Goal: Transaction & Acquisition: Book appointment/travel/reservation

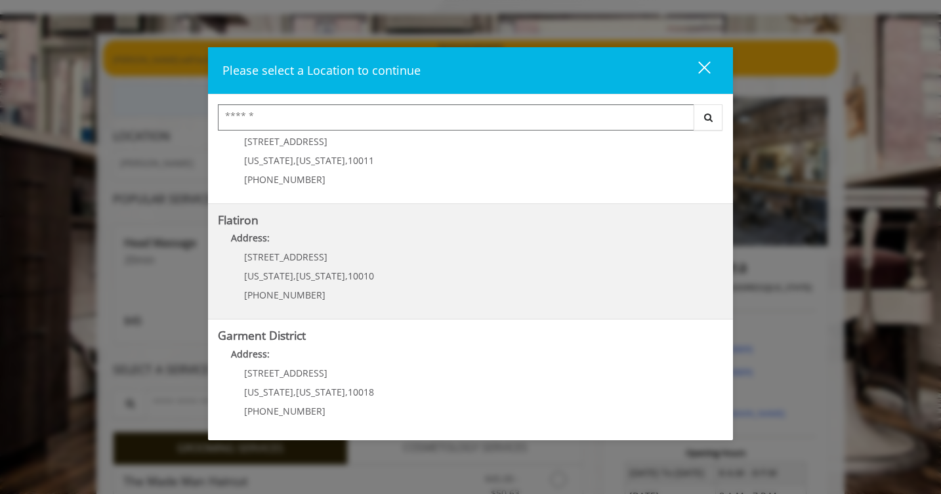
scroll to position [68, 0]
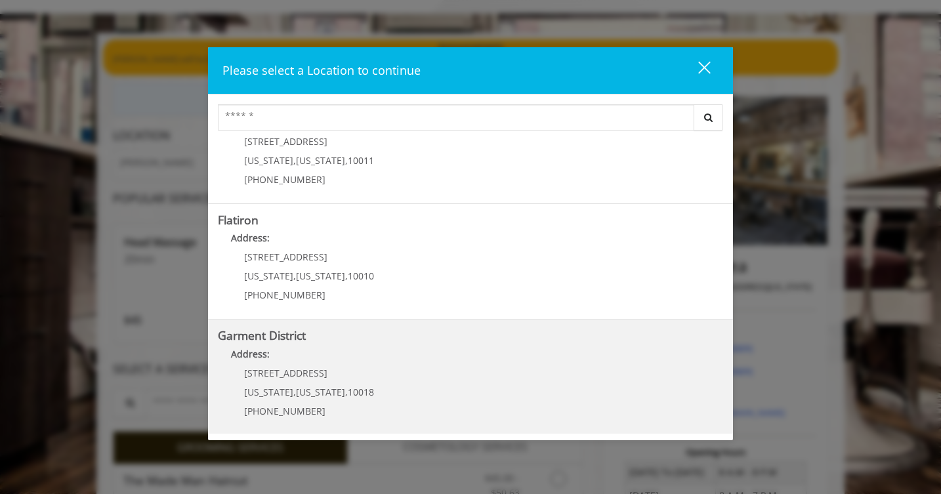
click at [399, 398] on District "Garment District Address: 1400 Broadway New York , New York , 10018 (212) 997-4…" at bounding box center [470, 378] width 505 height 96
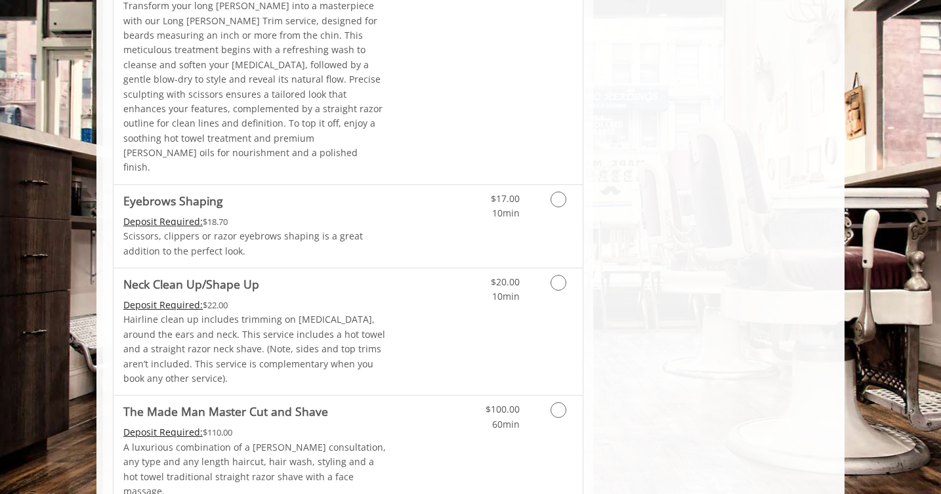
scroll to position [1941, 0]
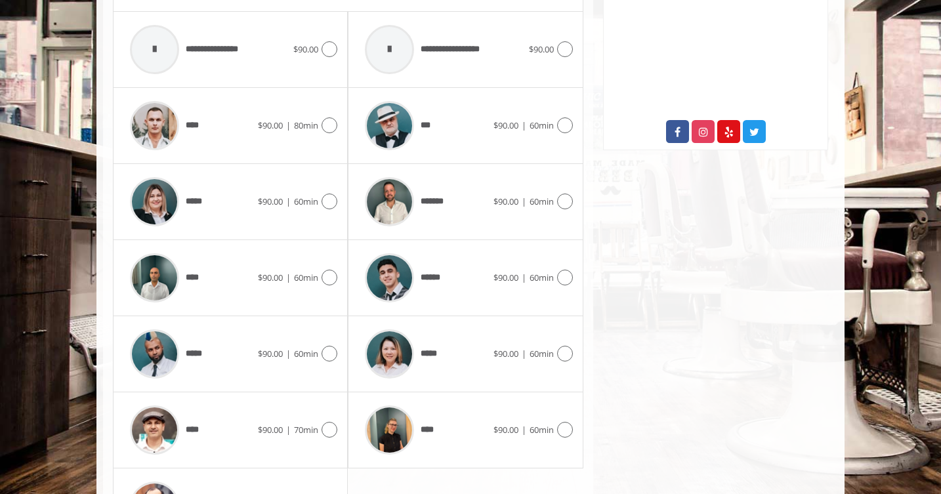
scroll to position [666, 0]
click at [397, 253] on img at bounding box center [389, 277] width 49 height 49
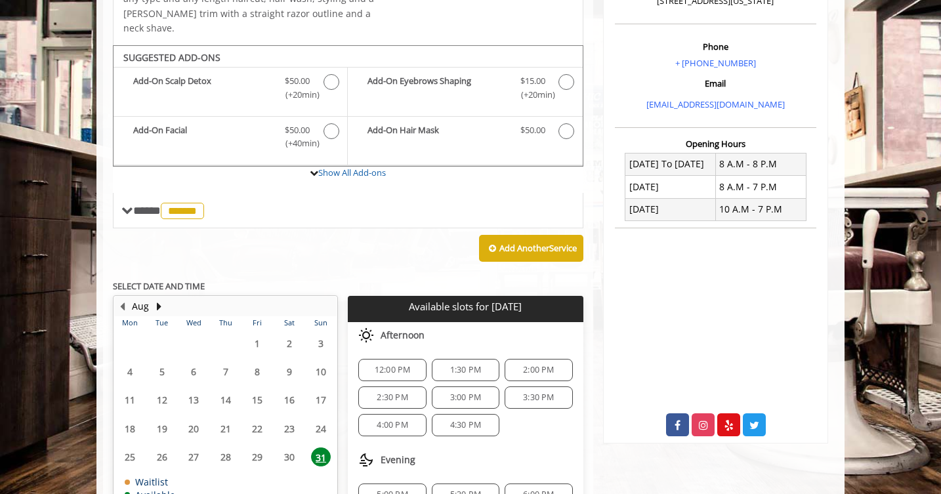
scroll to position [381, 0]
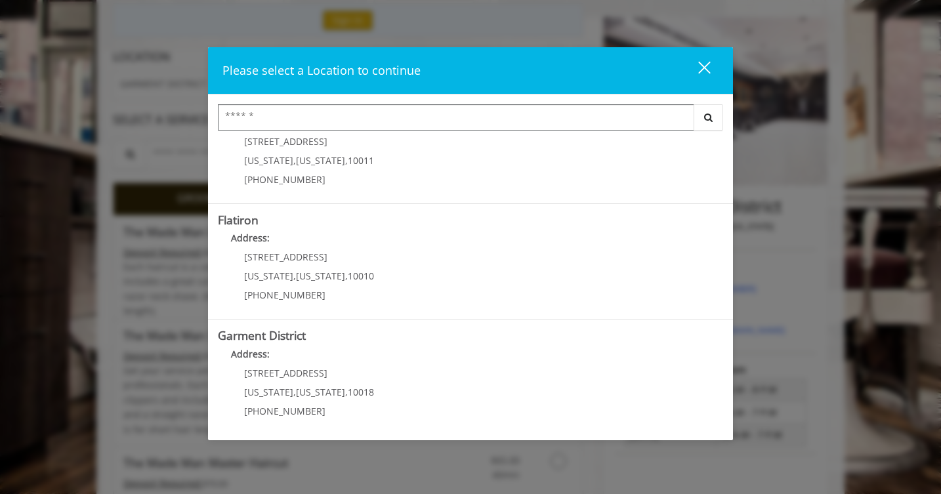
scroll to position [184, 0]
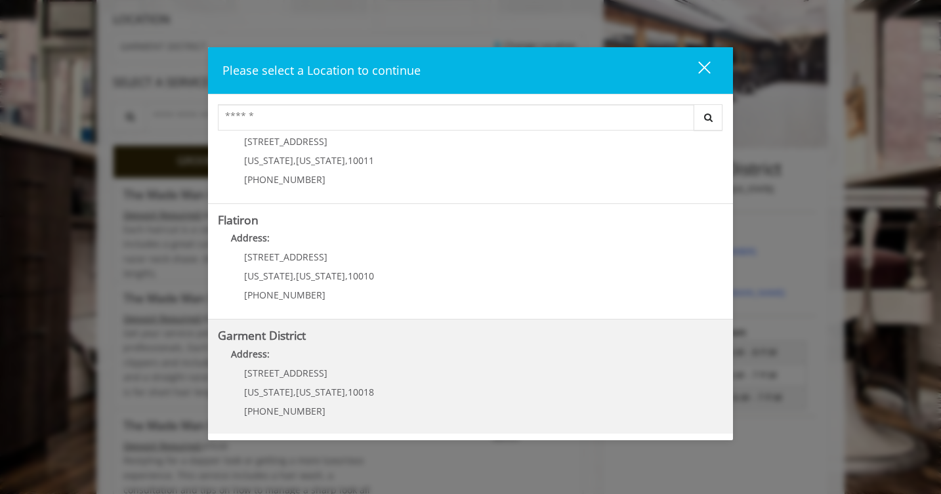
click at [426, 385] on District "Garment District Address: 1400 Broadway New York , New York , 10018 (212) 997-4…" at bounding box center [470, 378] width 505 height 96
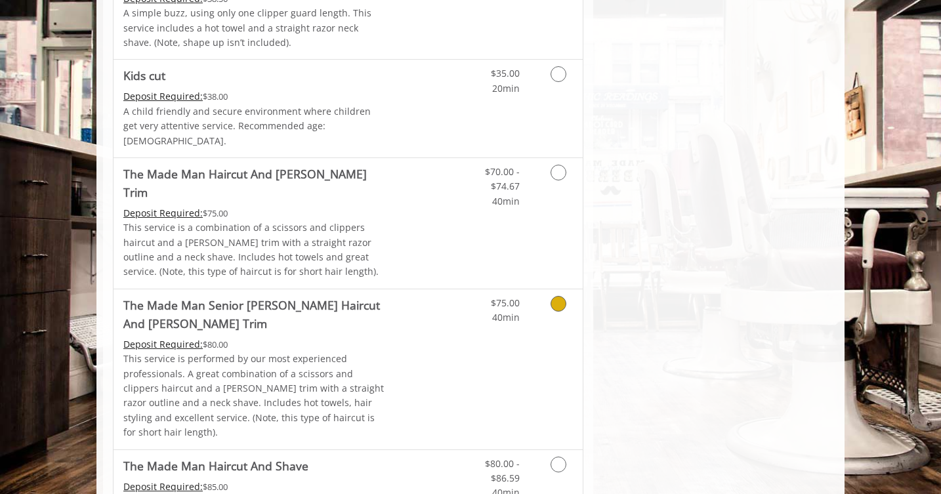
scroll to position [848, 0]
click at [551, 159] on link "Grooming services" at bounding box center [556, 184] width 33 height 51
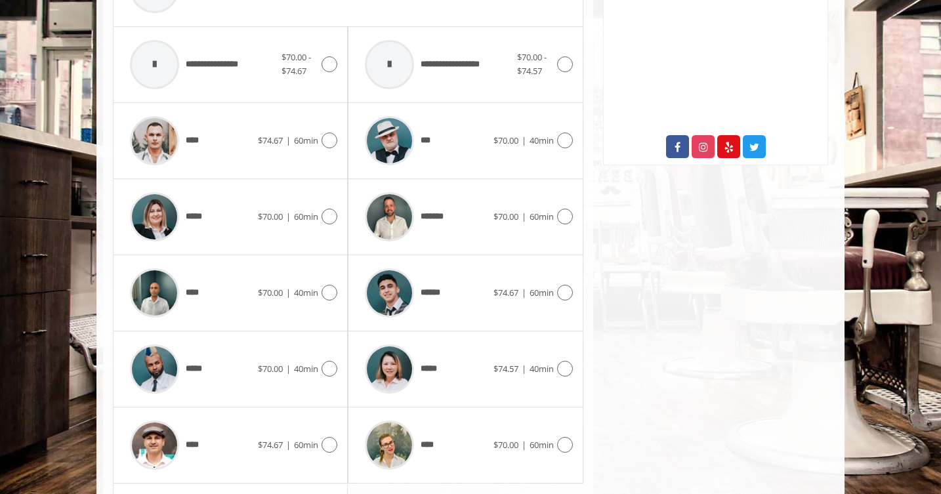
scroll to position [650, 0]
click at [565, 286] on icon at bounding box center [565, 294] width 16 height 16
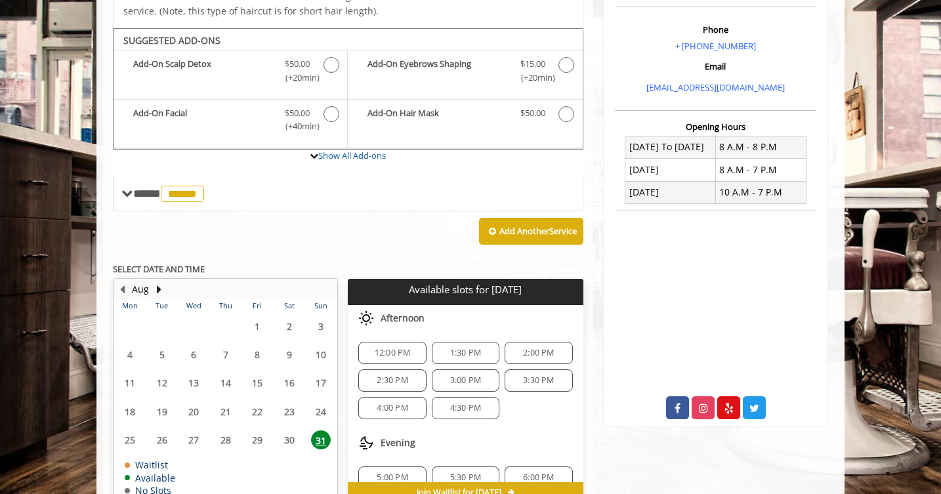
scroll to position [396, 0]
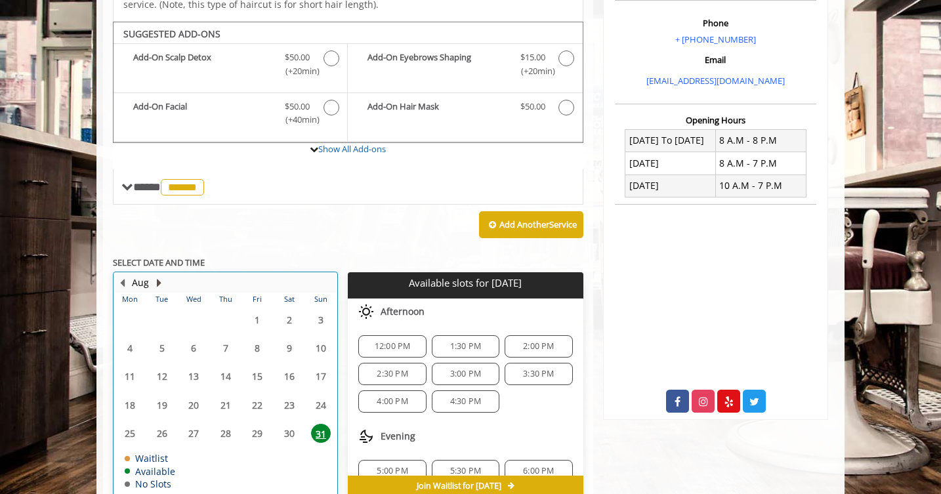
click at [158, 276] on button "Next Month" at bounding box center [159, 283] width 11 height 14
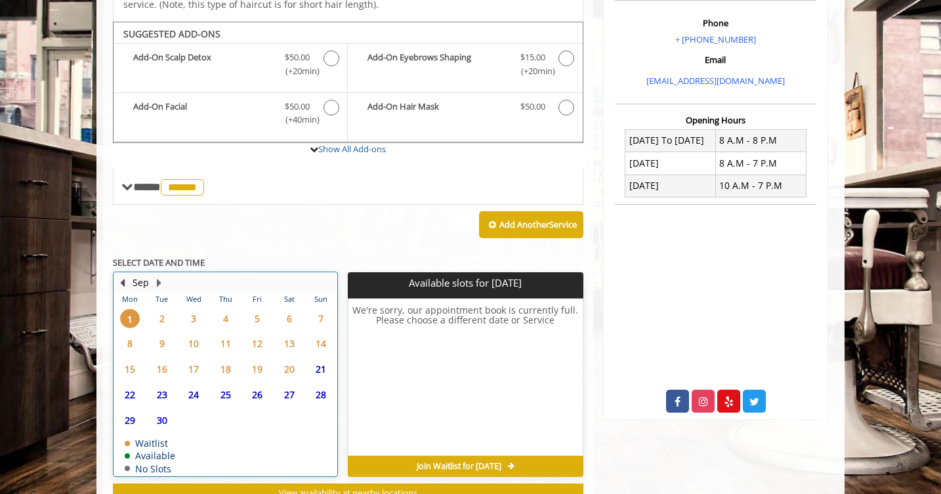
click at [123, 276] on button "Previous Month" at bounding box center [122, 283] width 11 height 14
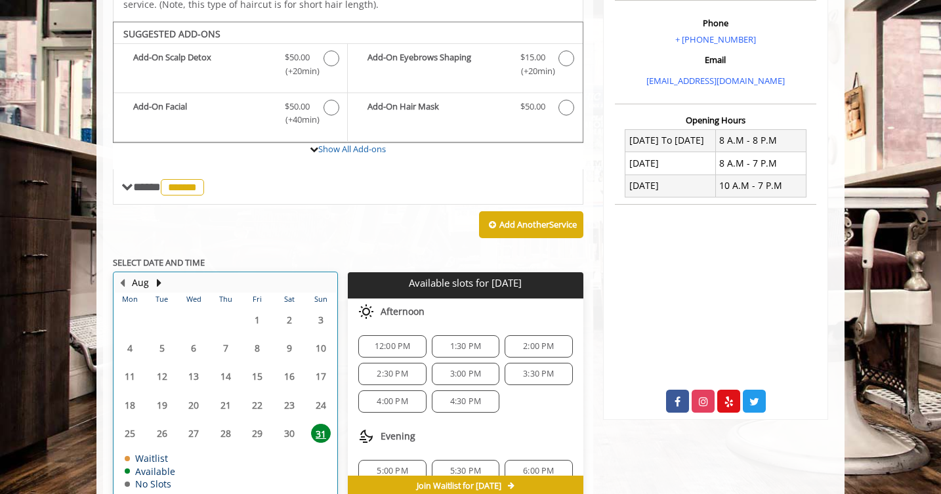
scroll to position [0, 0]
click at [157, 276] on button "Next Month" at bounding box center [159, 283] width 11 height 14
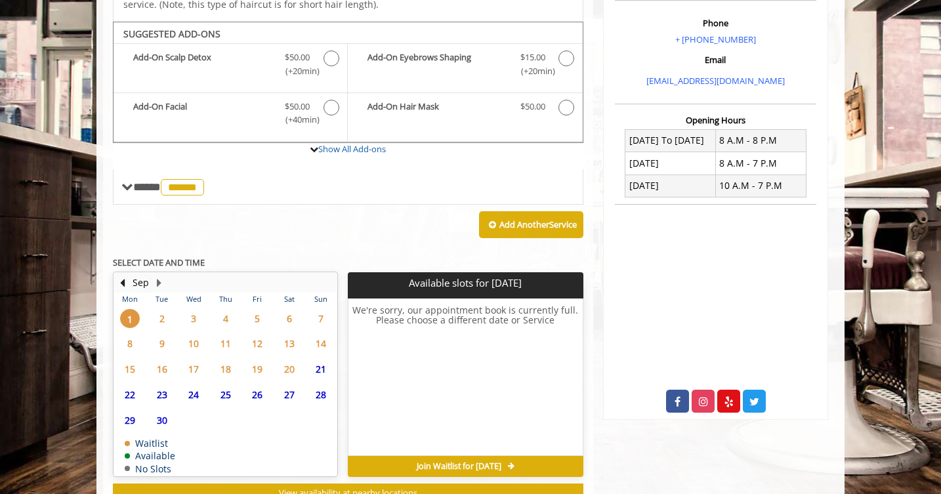
click at [164, 309] on span "2" at bounding box center [162, 318] width 20 height 19
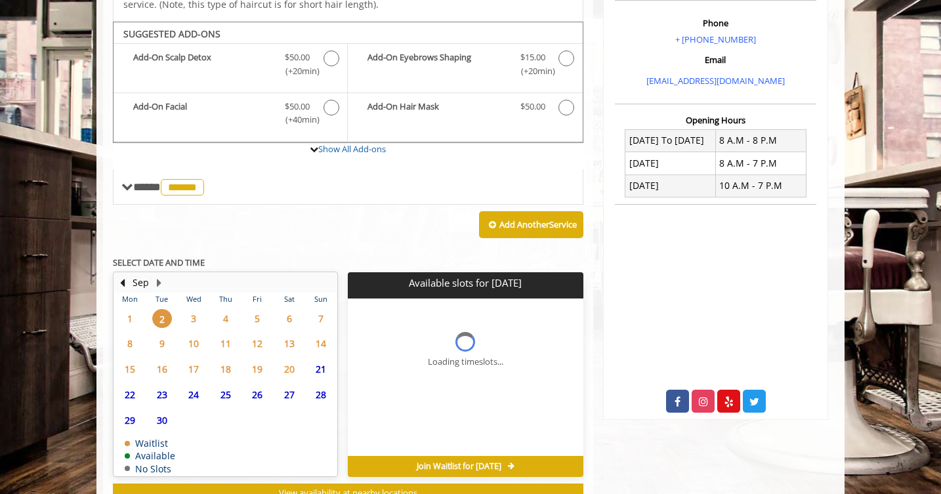
scroll to position [418, 0]
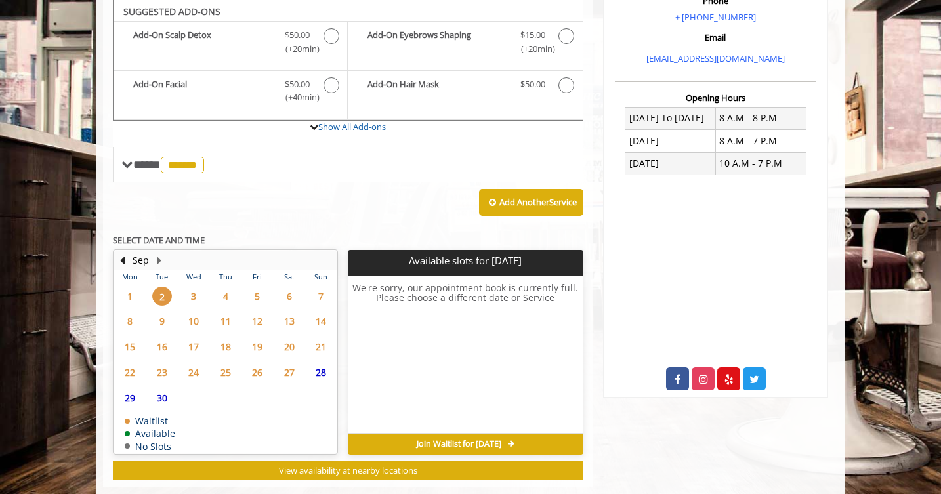
click at [288, 337] on span "20" at bounding box center [290, 346] width 20 height 19
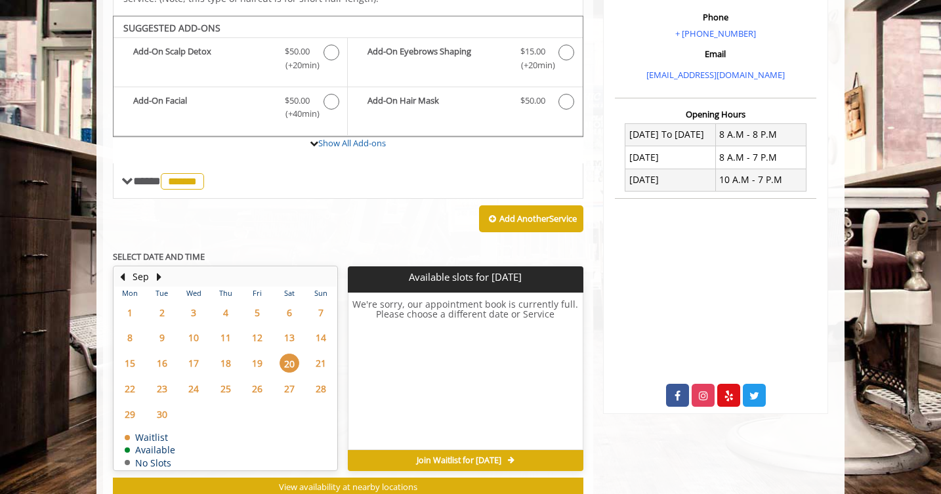
scroll to position [396, 0]
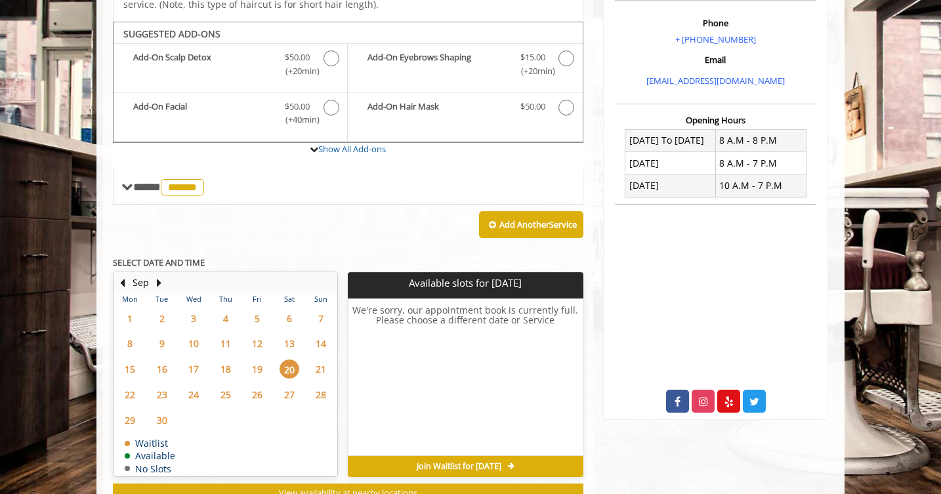
click at [163, 411] on span "30" at bounding box center [162, 420] width 20 height 19
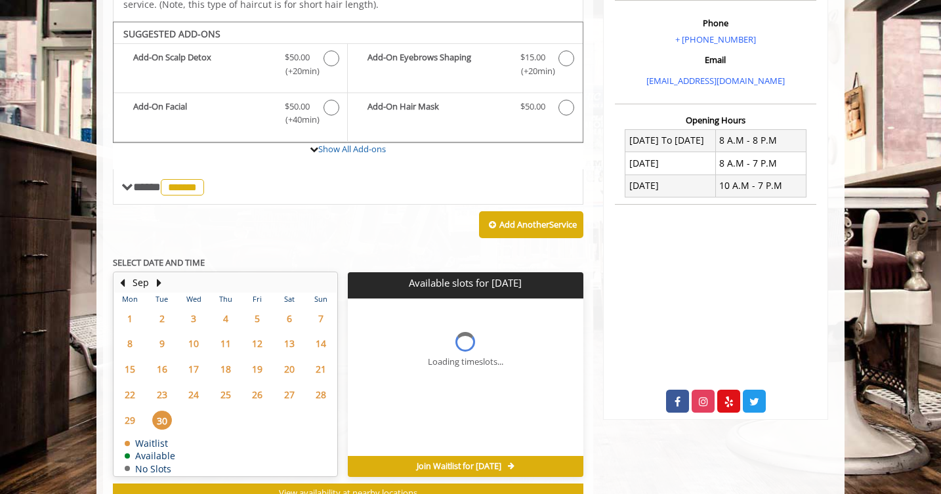
scroll to position [418, 0]
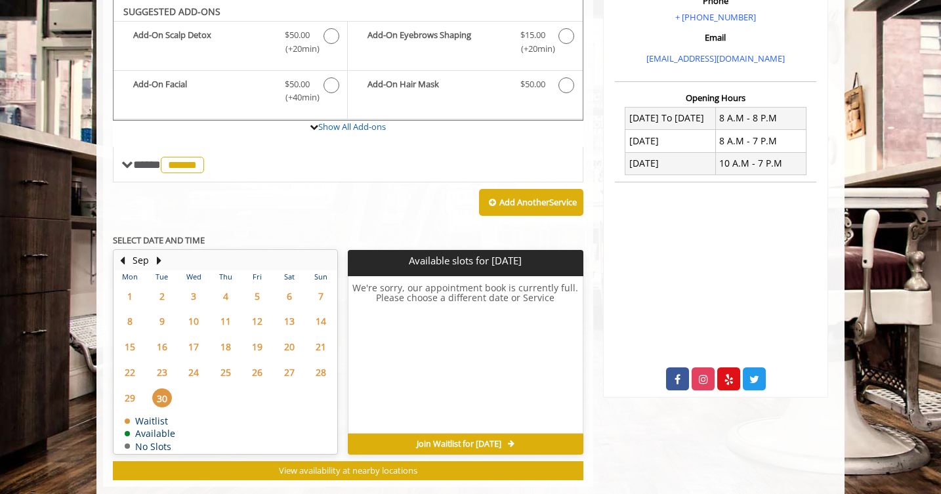
click at [136, 389] on span "29" at bounding box center [130, 398] width 20 height 19
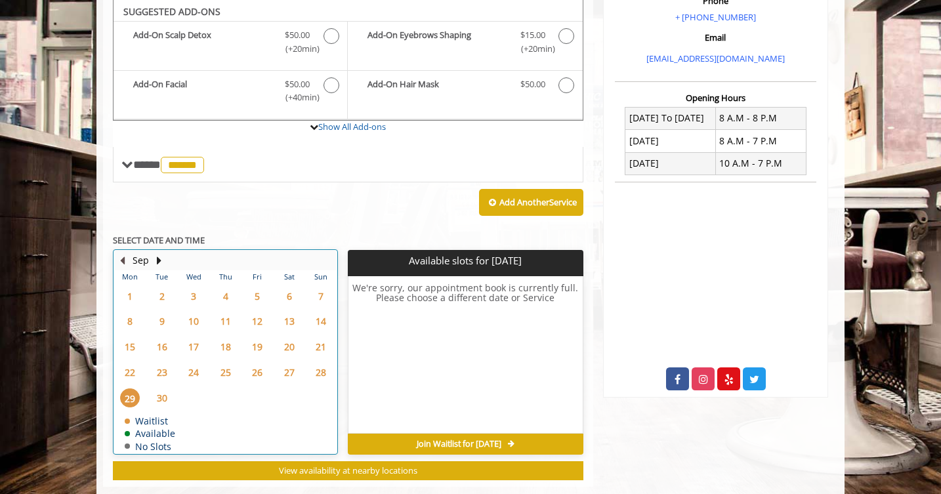
click at [127, 253] on button "Previous Month" at bounding box center [122, 260] width 11 height 14
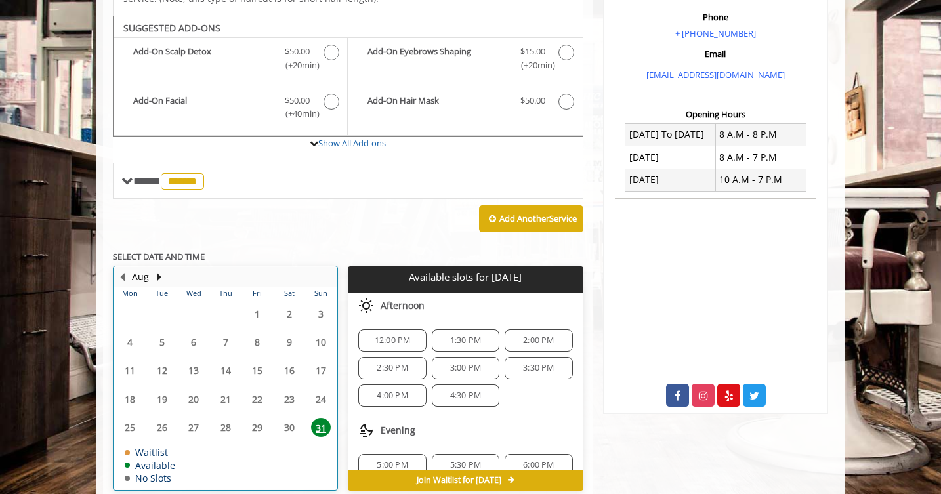
scroll to position [396, 0]
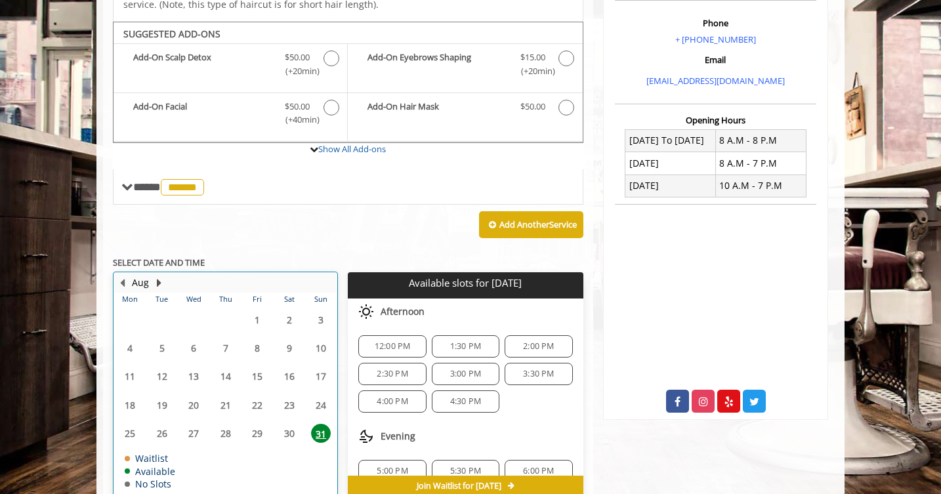
click at [161, 276] on button "Next Month" at bounding box center [159, 283] width 11 height 14
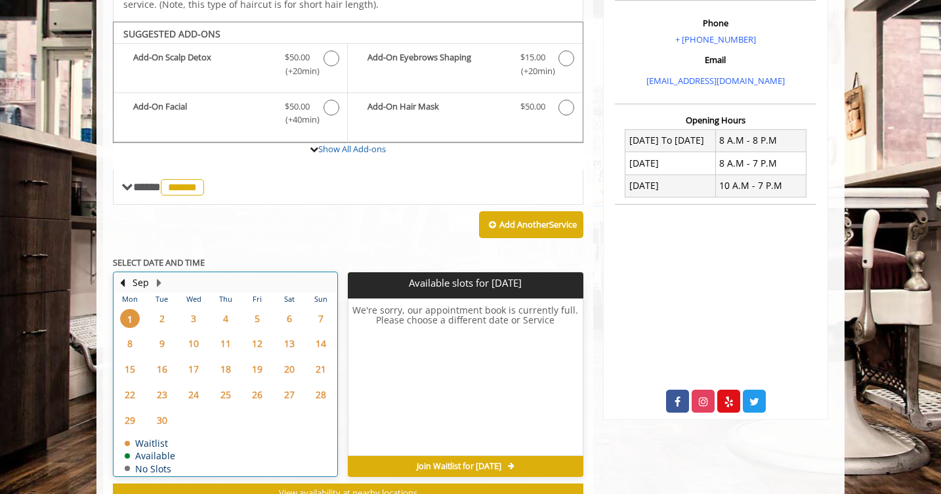
click at [130, 274] on div "Sep" at bounding box center [140, 282] width 26 height 17
click at [126, 276] on button "Previous Month" at bounding box center [122, 283] width 11 height 14
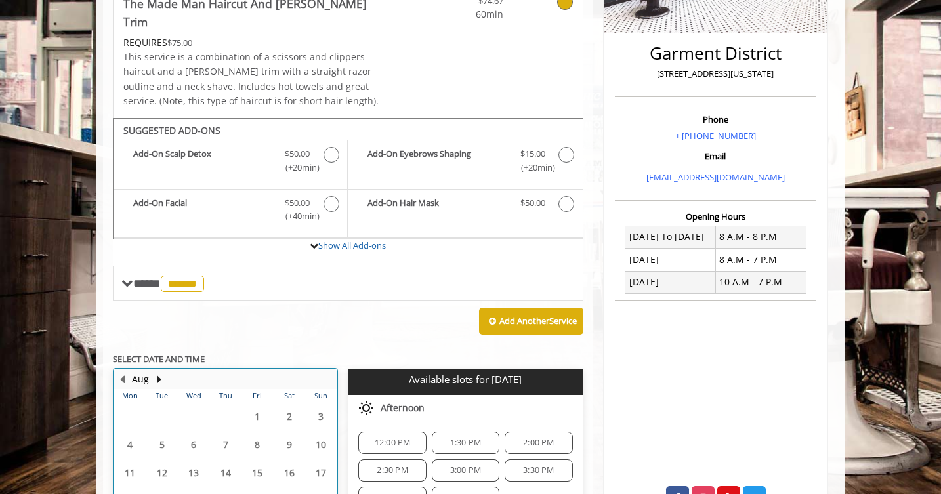
scroll to position [326, 0]
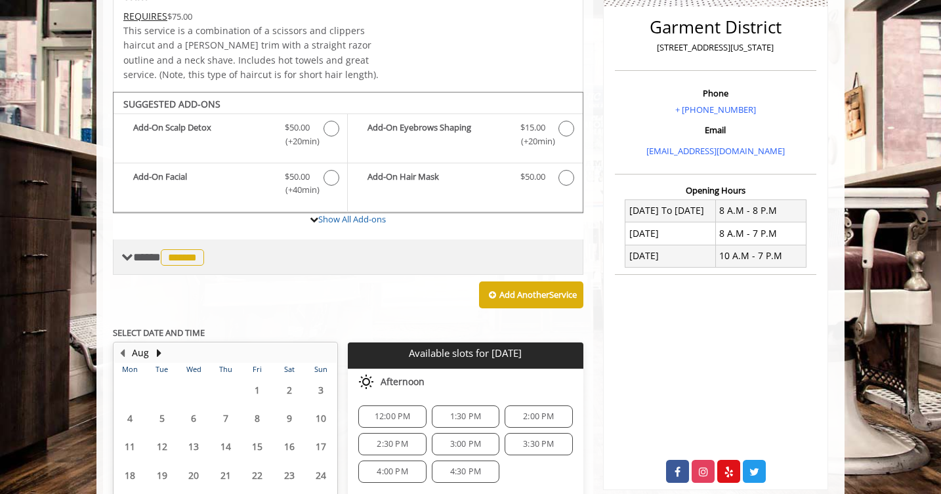
click at [129, 251] on span at bounding box center [127, 257] width 12 height 12
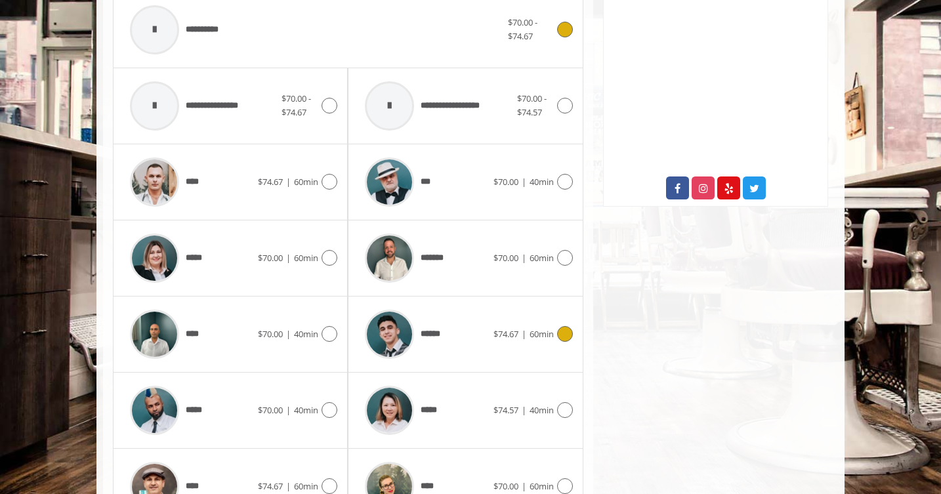
scroll to position [611, 0]
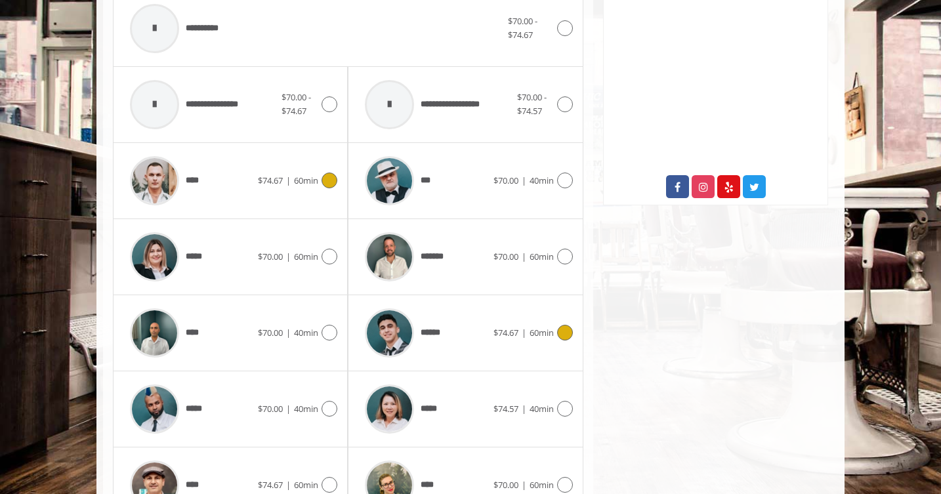
click at [161, 160] on img at bounding box center [154, 180] width 49 height 49
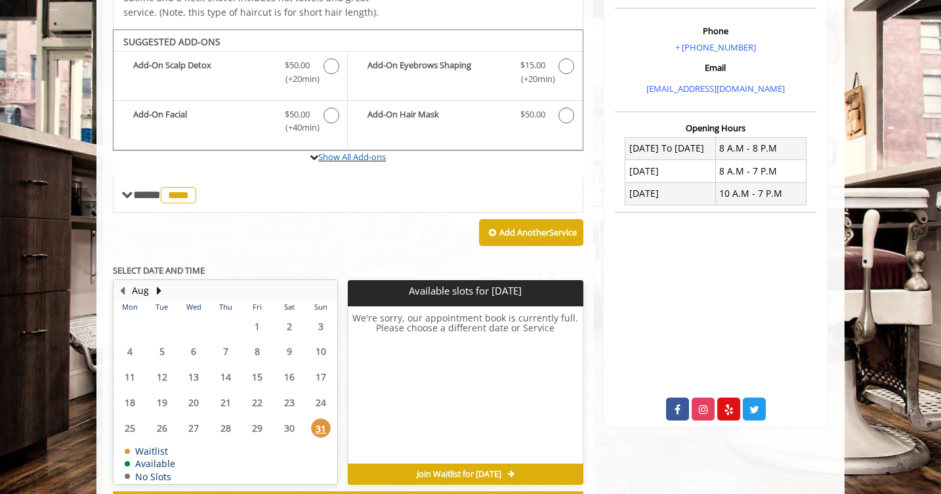
scroll to position [396, 0]
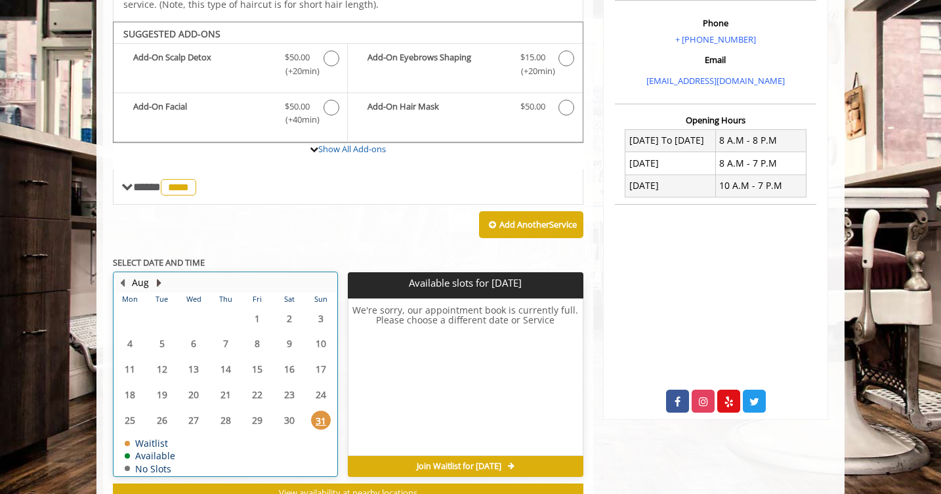
click at [160, 276] on button "Next Month" at bounding box center [159, 283] width 11 height 14
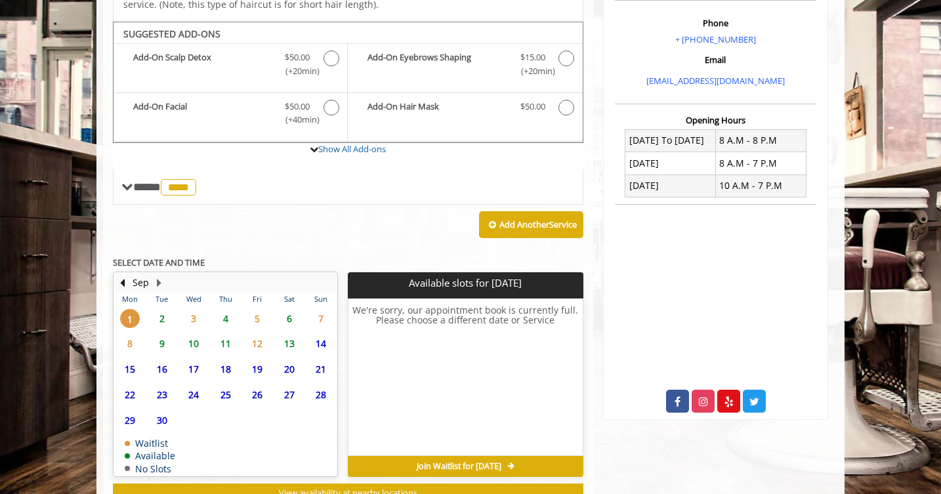
click at [160, 309] on span "2" at bounding box center [162, 318] width 20 height 19
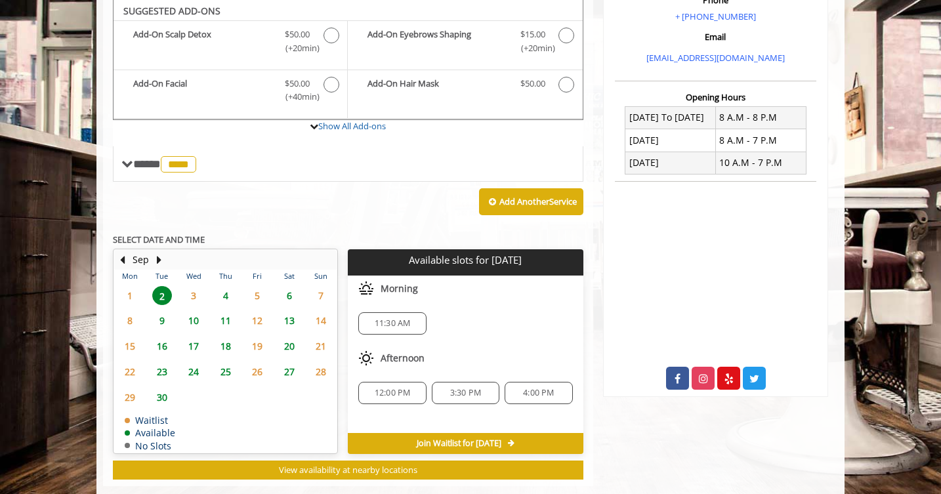
scroll to position [418, 0]
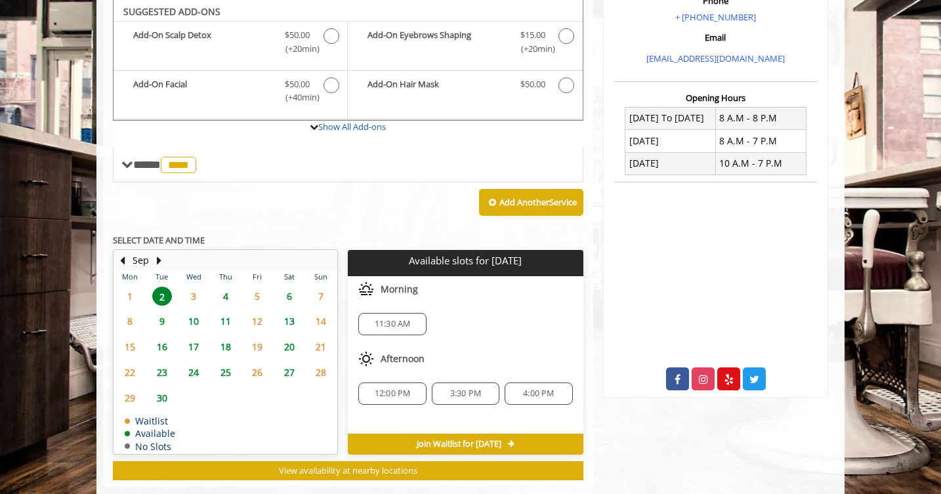
click at [261, 287] on span "5" at bounding box center [257, 296] width 20 height 19
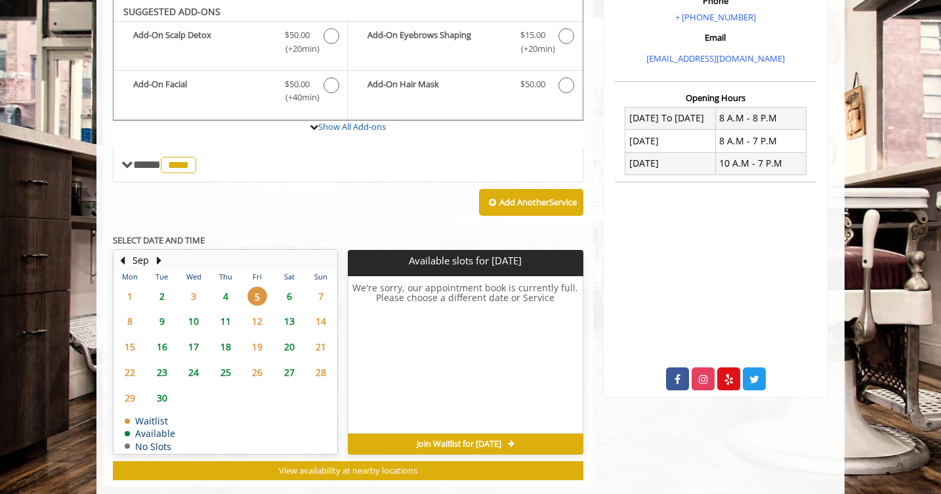
click at [227, 287] on span "4" at bounding box center [226, 296] width 20 height 19
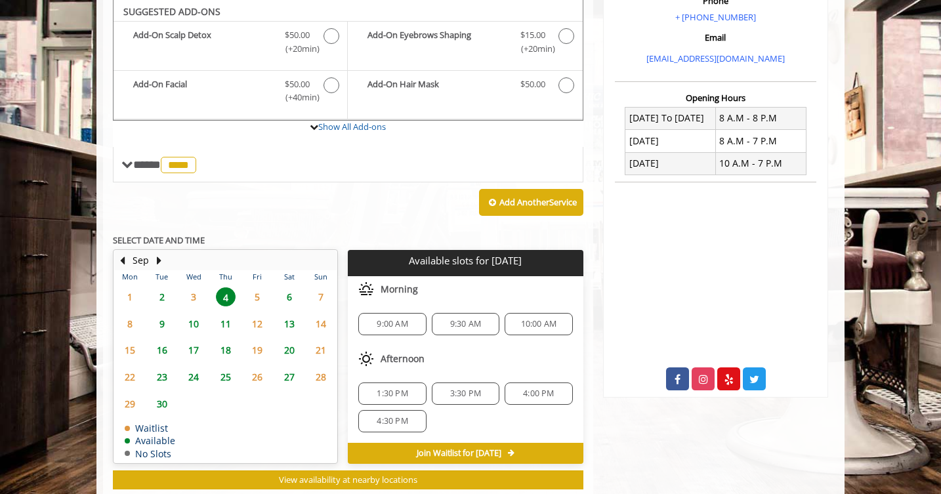
scroll to position [427, 0]
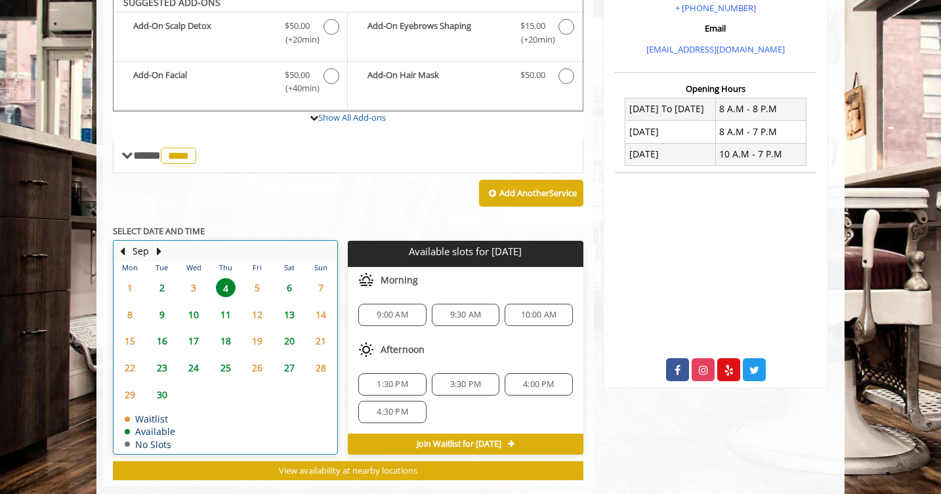
click at [150, 243] on div "Sep" at bounding box center [140, 251] width 26 height 17
click at [156, 244] on button "Next Month" at bounding box center [159, 251] width 11 height 14
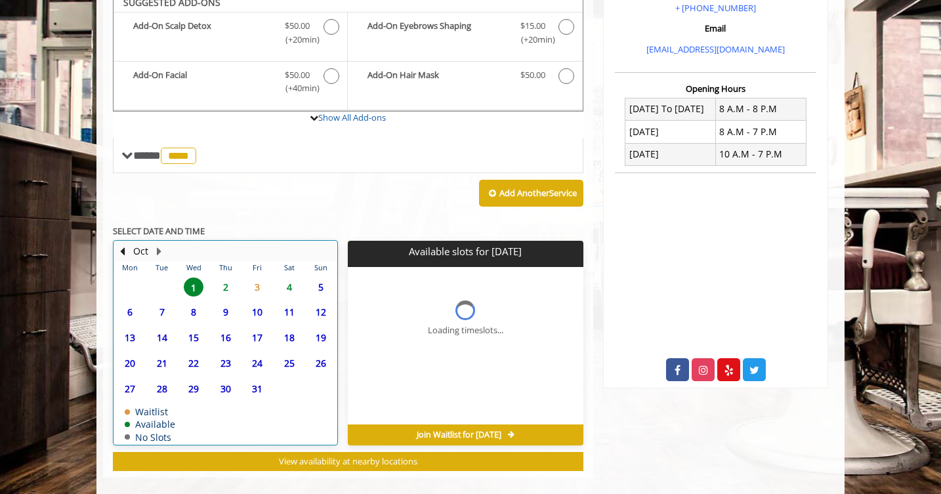
scroll to position [418, 0]
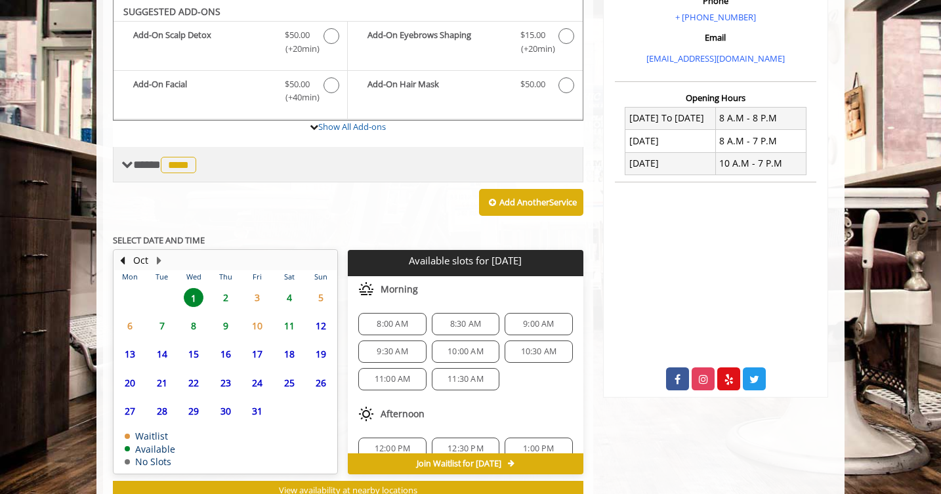
click at [196, 157] on span "****" at bounding box center [178, 165] width 35 height 16
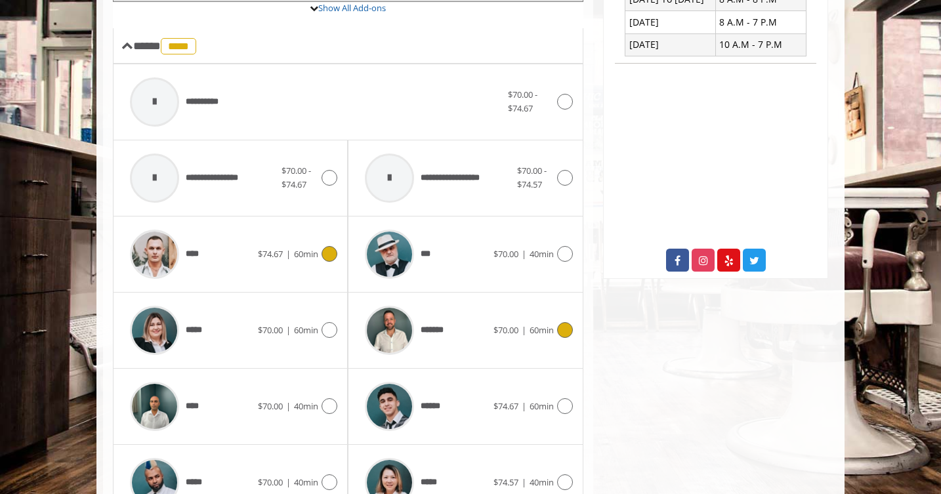
scroll to position [594, 0]
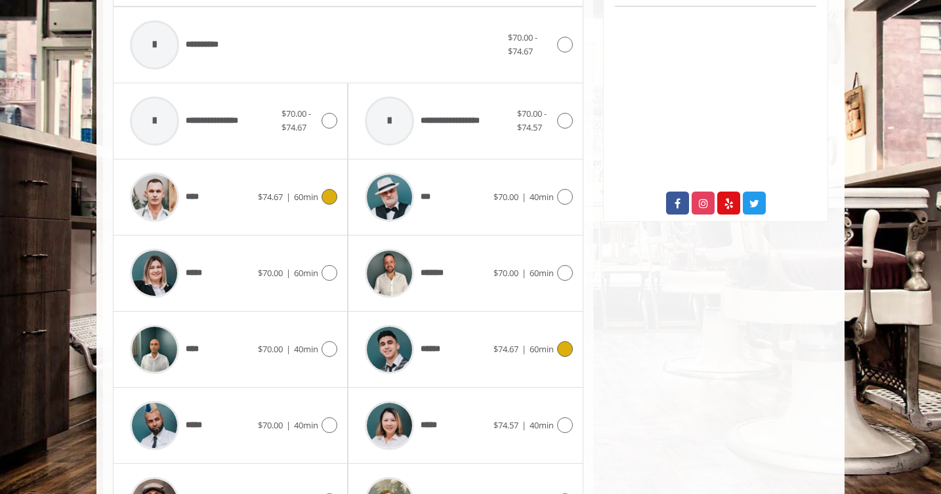
click at [454, 346] on div "******" at bounding box center [425, 349] width 135 height 62
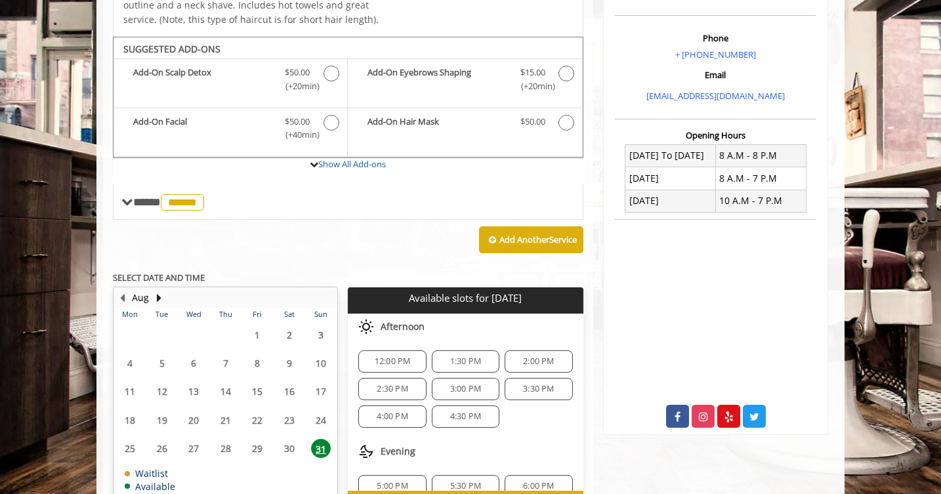
scroll to position [396, 0]
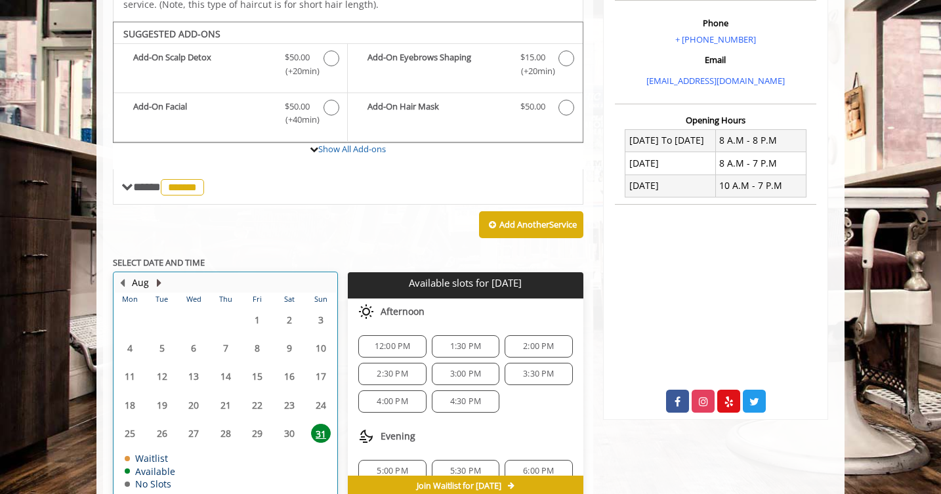
click at [158, 276] on button "Next Month" at bounding box center [159, 283] width 11 height 14
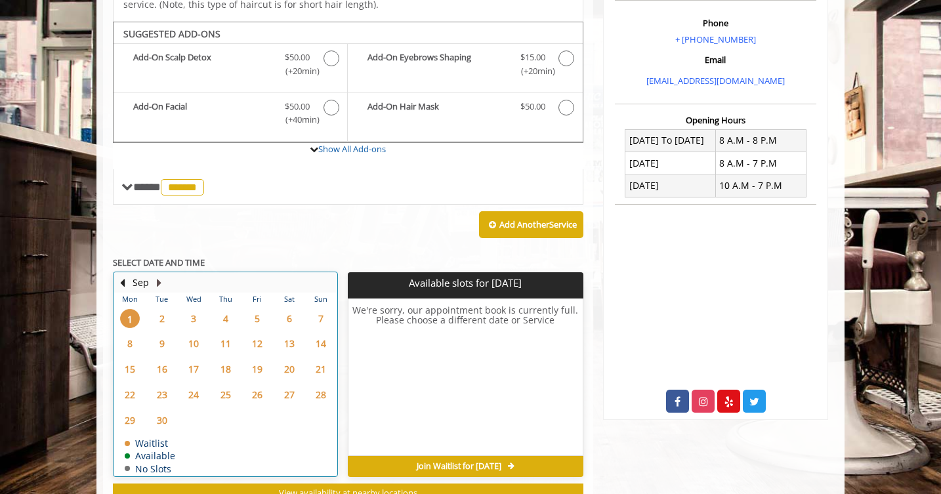
click at [161, 276] on button "Next Month" at bounding box center [159, 283] width 11 height 14
click at [159, 276] on button "Next Month" at bounding box center [159, 283] width 11 height 14
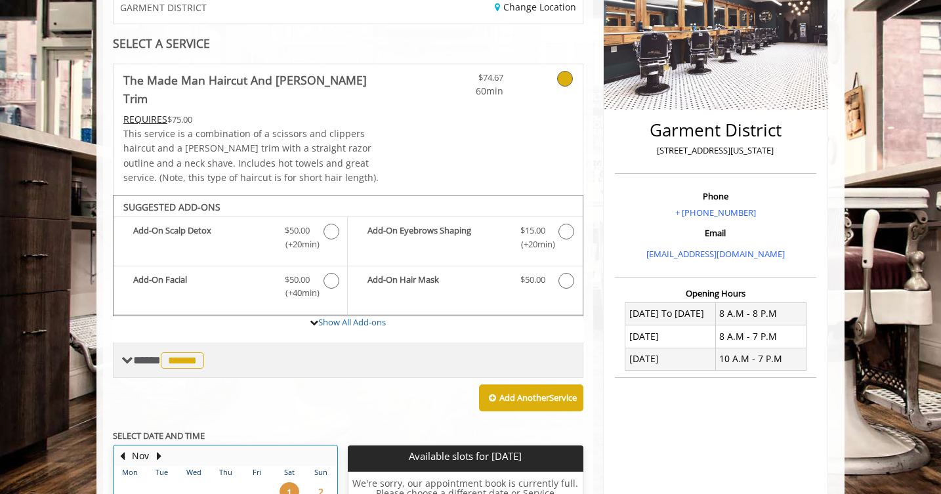
scroll to position [209, 0]
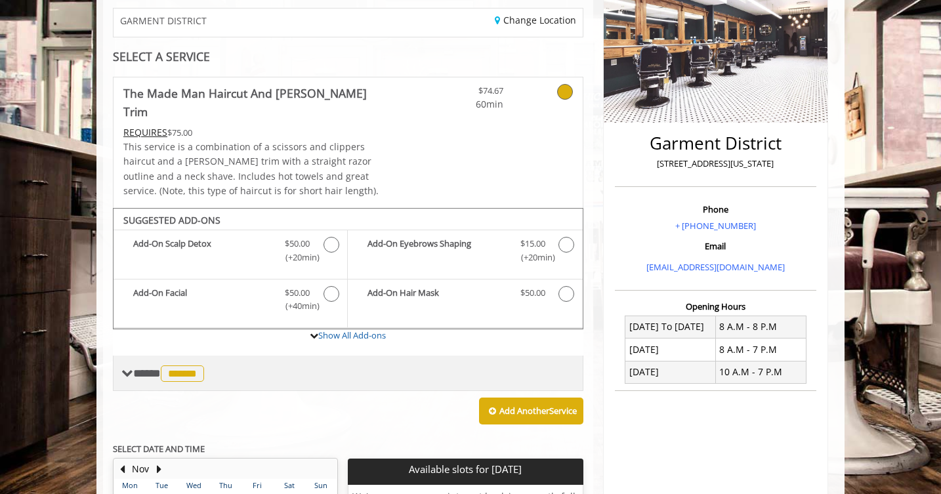
click at [193, 366] on span "******" at bounding box center [182, 374] width 43 height 16
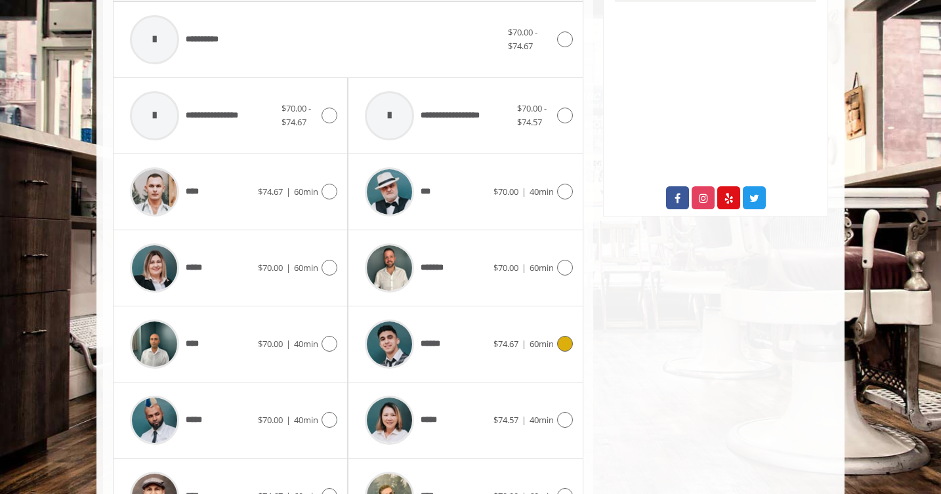
scroll to position [605, 0]
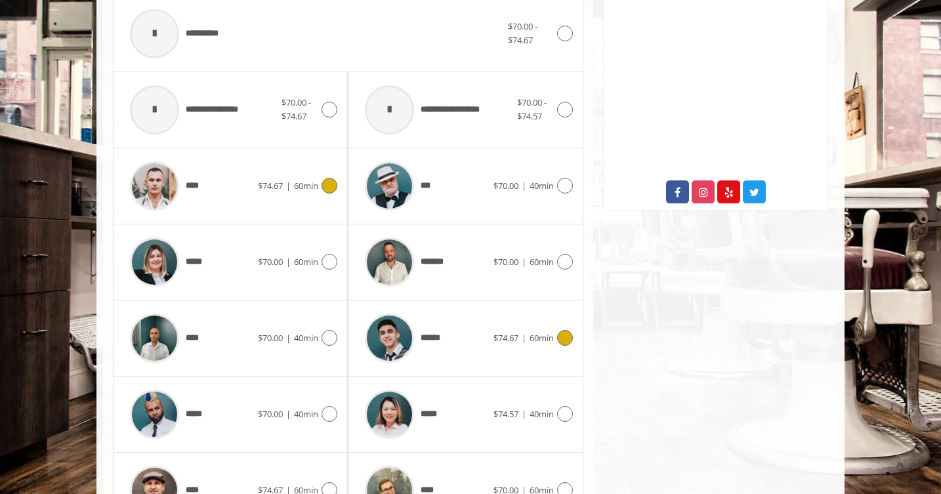
click at [221, 159] on div "****" at bounding box center [190, 186] width 135 height 62
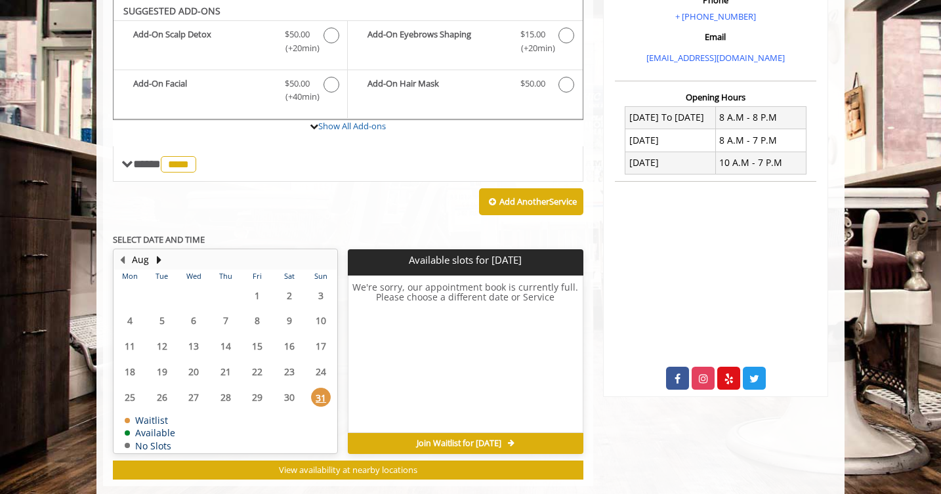
scroll to position [418, 0]
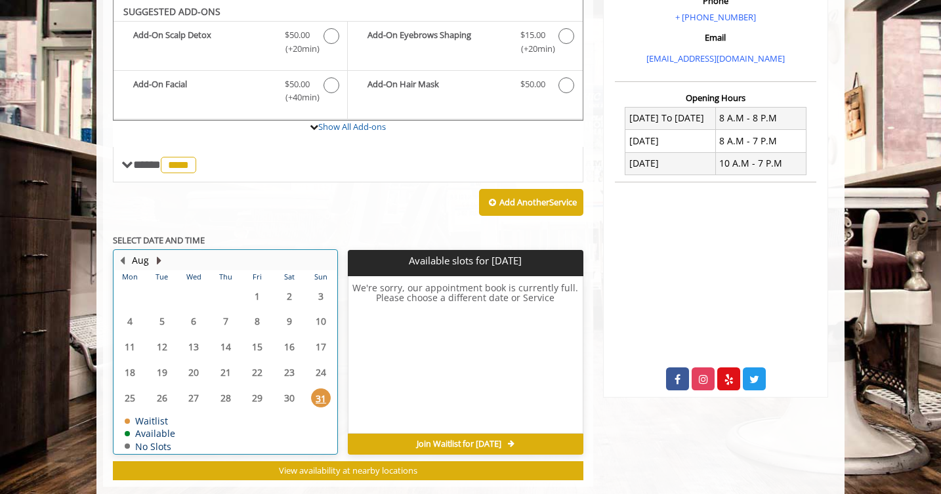
click at [160, 253] on button "Next Month" at bounding box center [159, 260] width 11 height 14
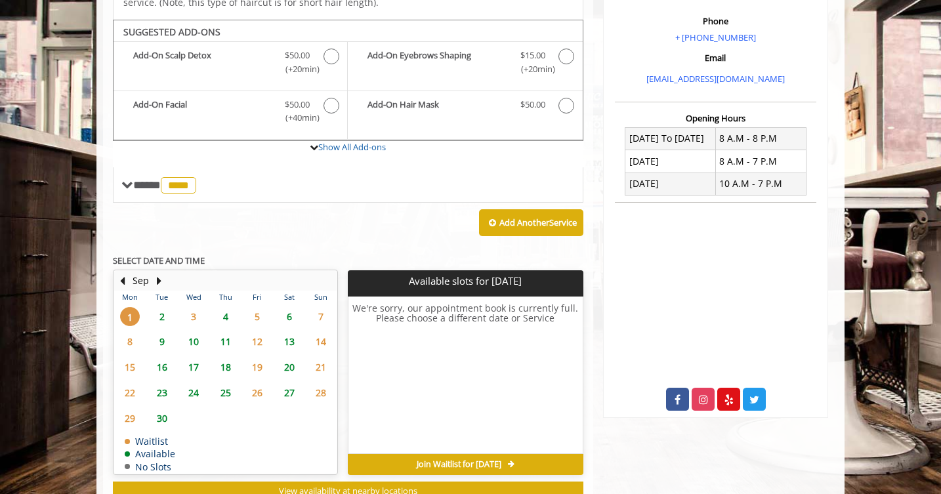
scroll to position [396, 0]
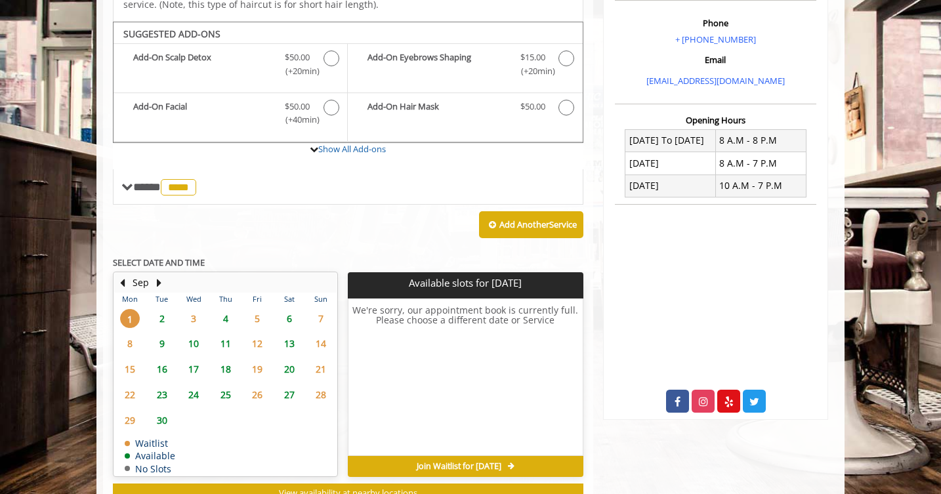
click at [166, 309] on span "2" at bounding box center [162, 318] width 20 height 19
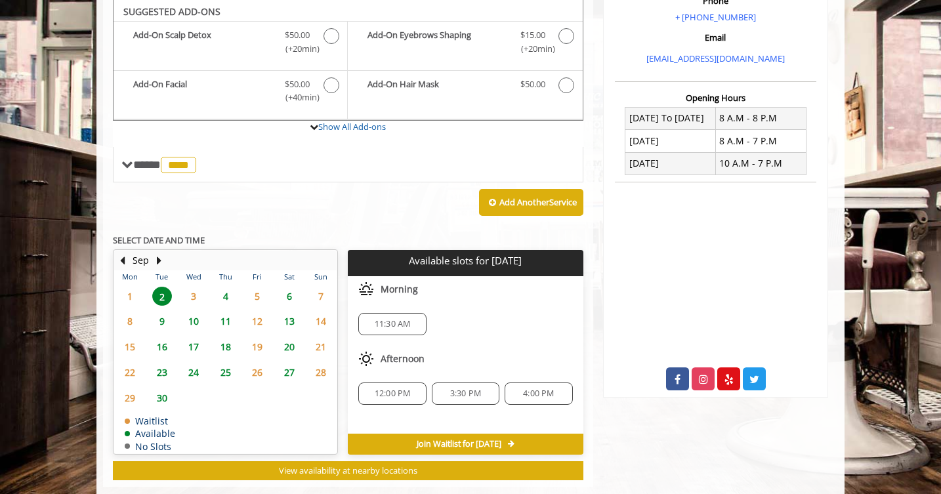
click at [389, 313] on div "11:30 AM" at bounding box center [392, 324] width 68 height 22
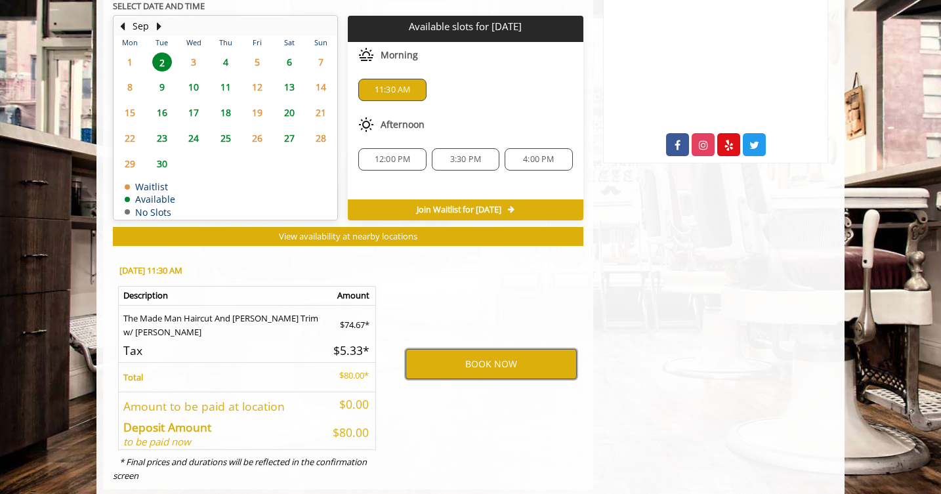
scroll to position [652, 0]
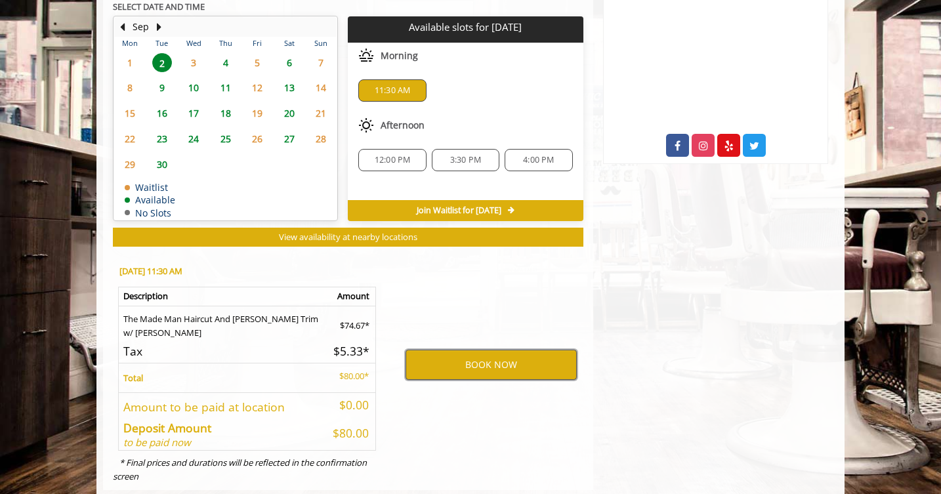
click at [471, 350] on button "BOOK NOW" at bounding box center [491, 365] width 171 height 30
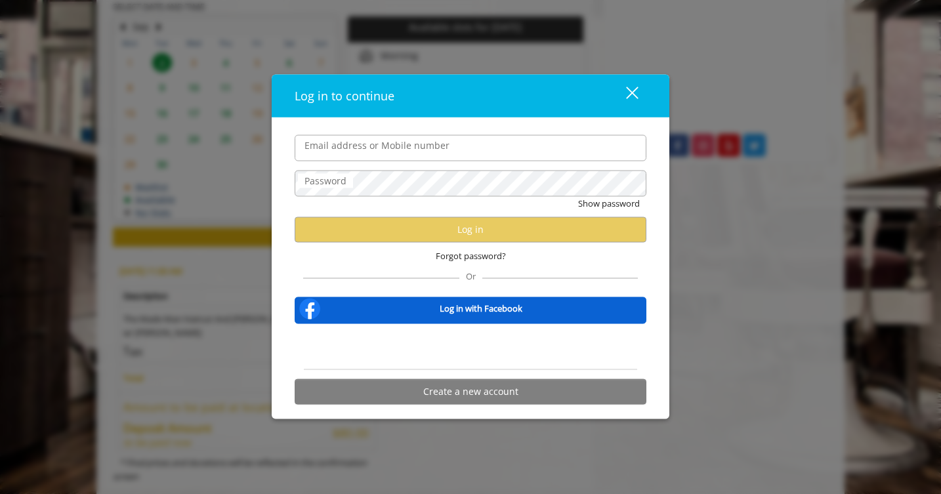
click at [456, 351] on div "Sign in with Google. Opens in new tab" at bounding box center [470, 346] width 121 height 29
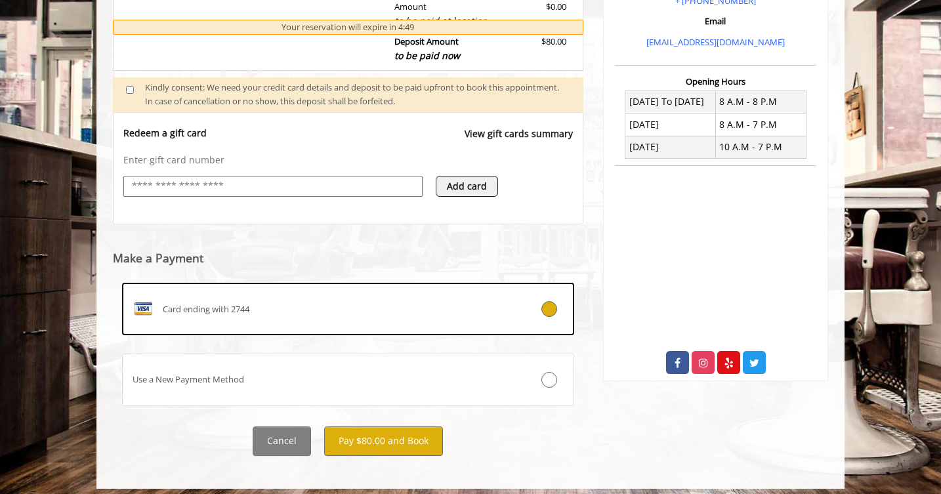
scroll to position [434, 0]
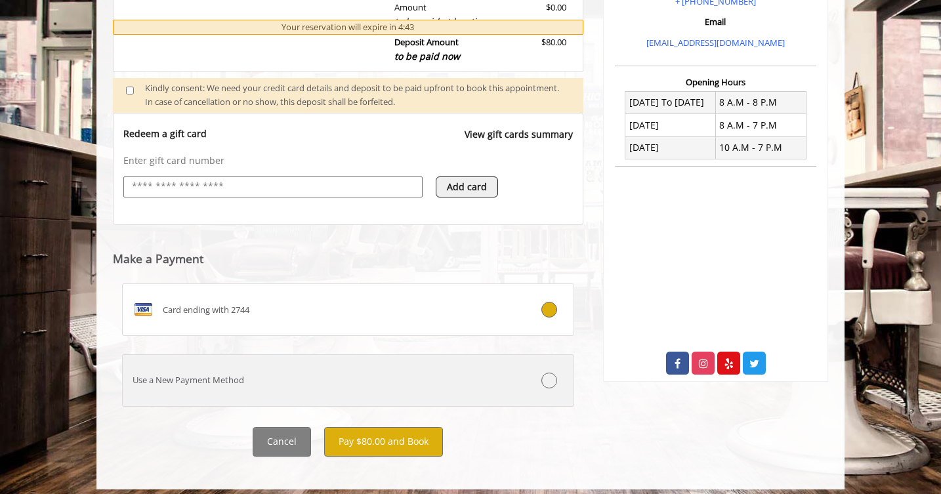
click at [552, 374] on icon at bounding box center [550, 381] width 16 height 16
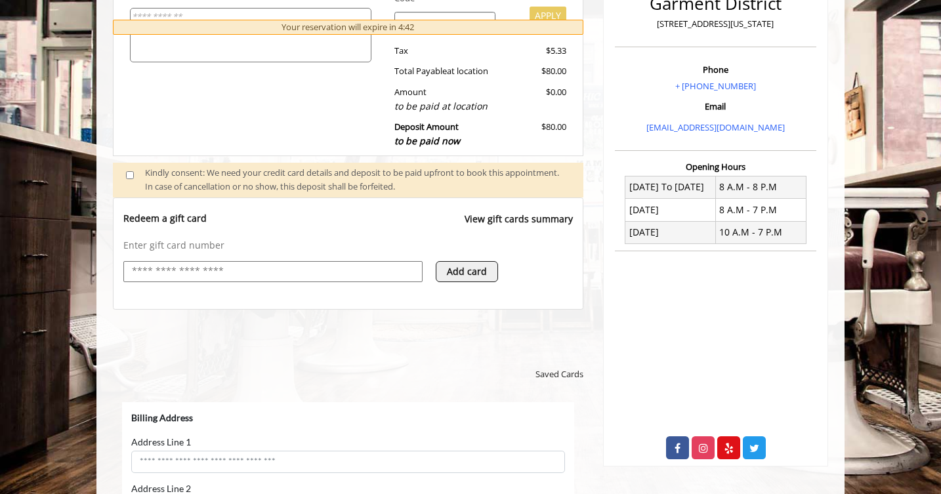
scroll to position [0, 0]
select select "***"
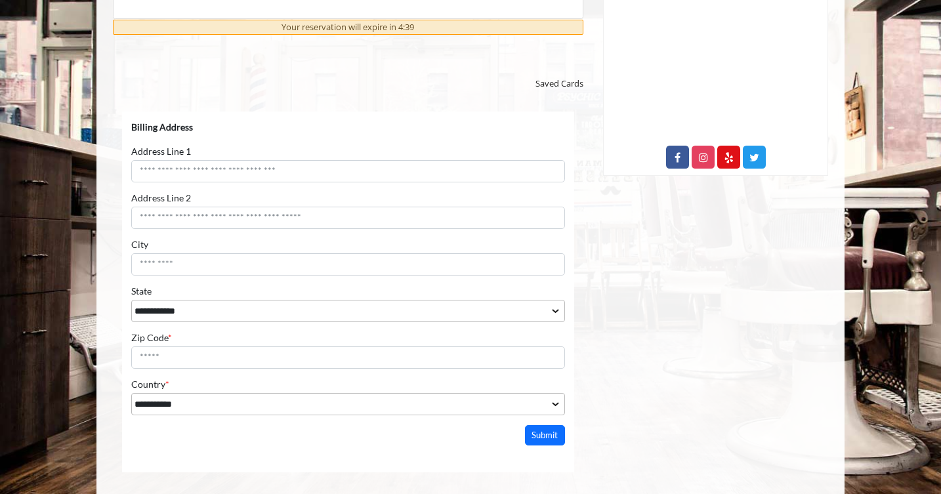
scroll to position [642, 0]
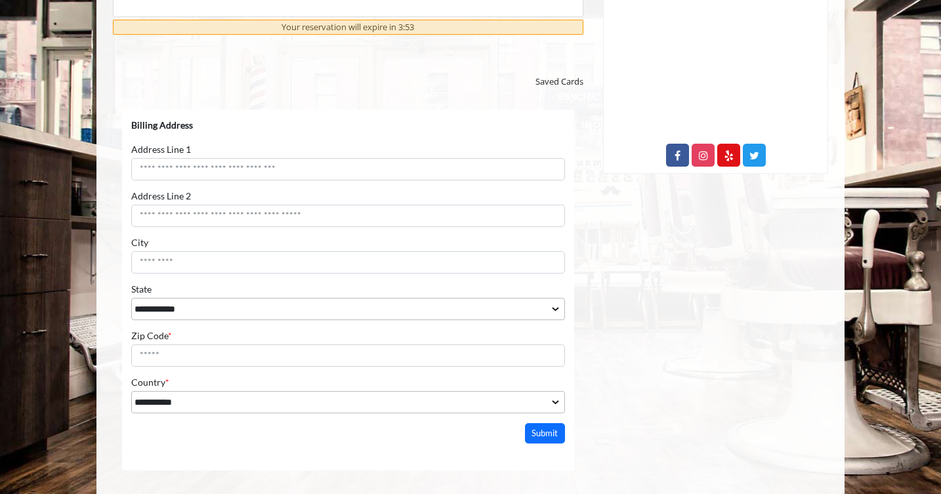
click at [320, 157] on div "Address Line 1 Billing Address can't be empty" at bounding box center [348, 161] width 434 height 37
type input "**********"
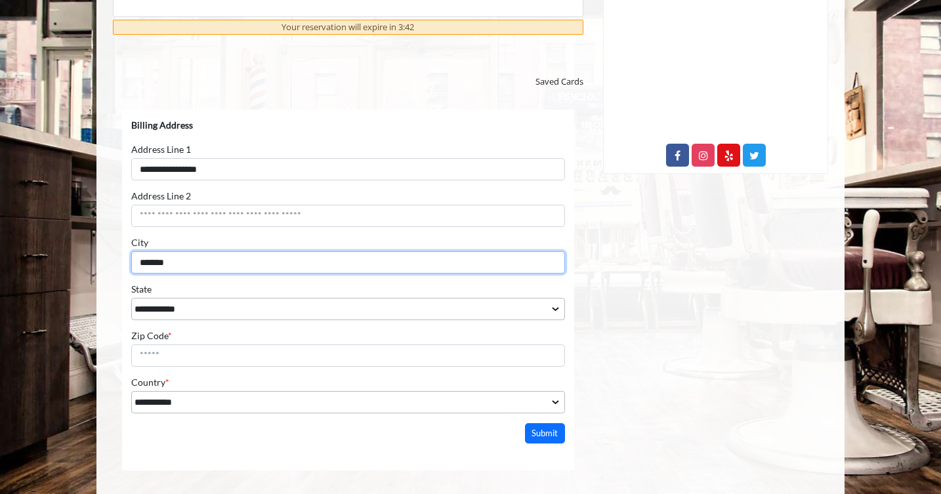
type input "*******"
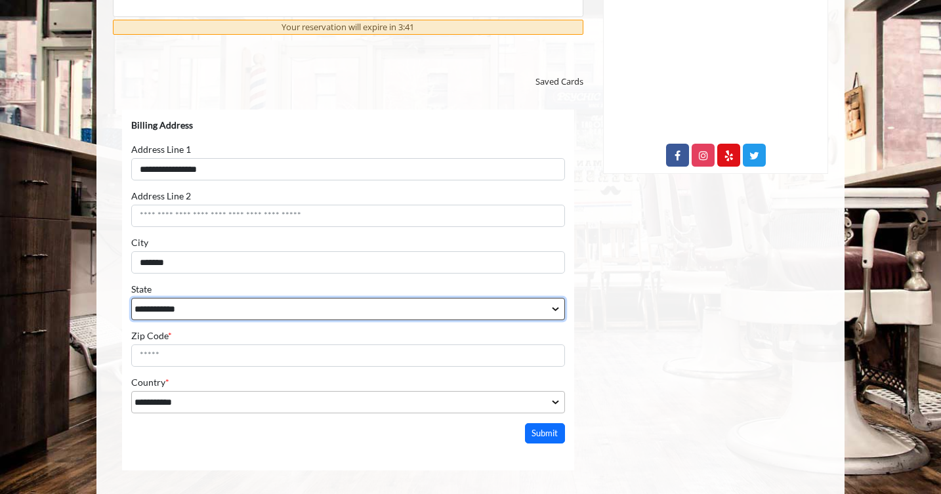
select select "**"
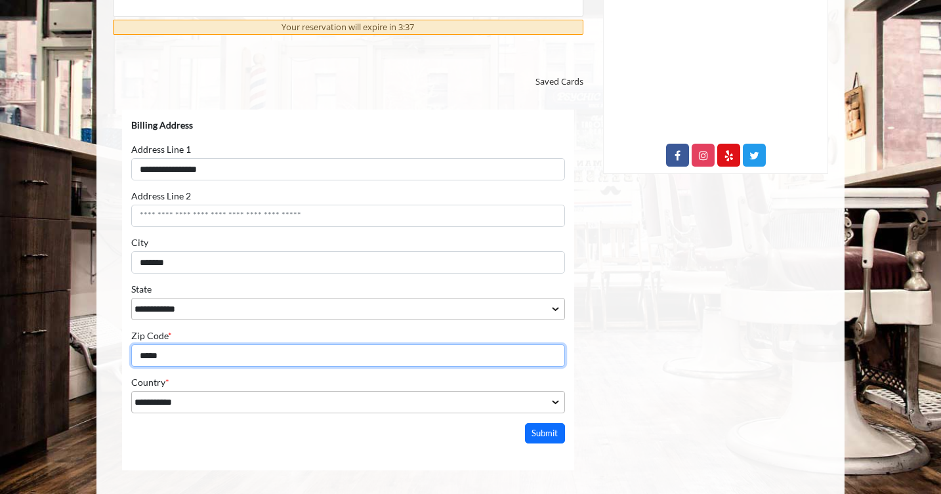
type input "*****"
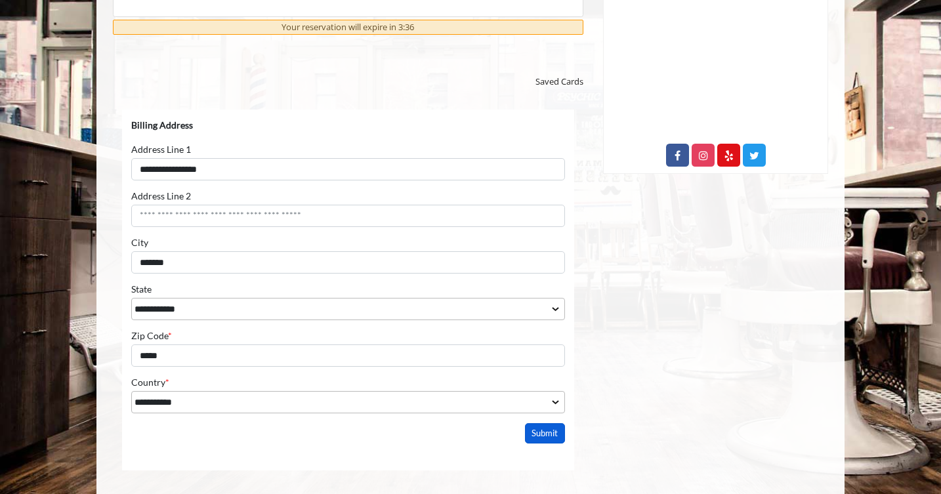
click at [537, 434] on button "Submit" at bounding box center [545, 433] width 41 height 20
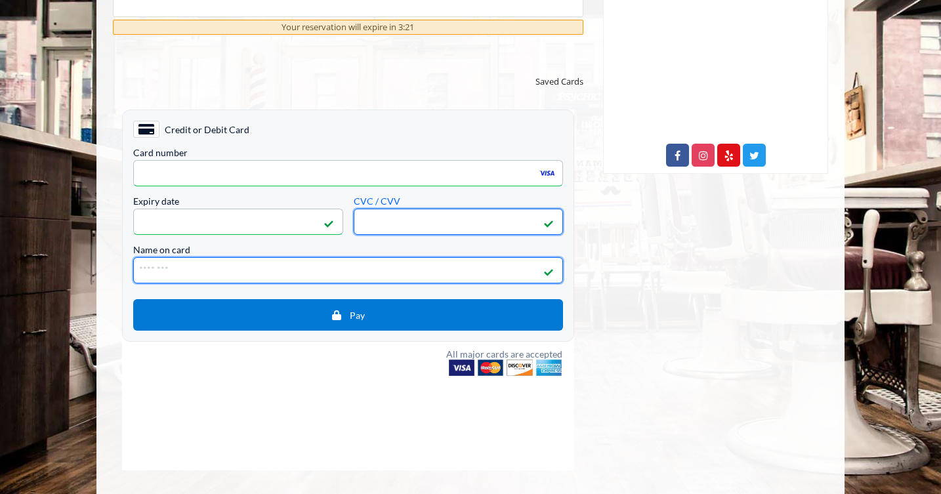
click at [240, 257] on input "Name on card" at bounding box center [348, 270] width 430 height 26
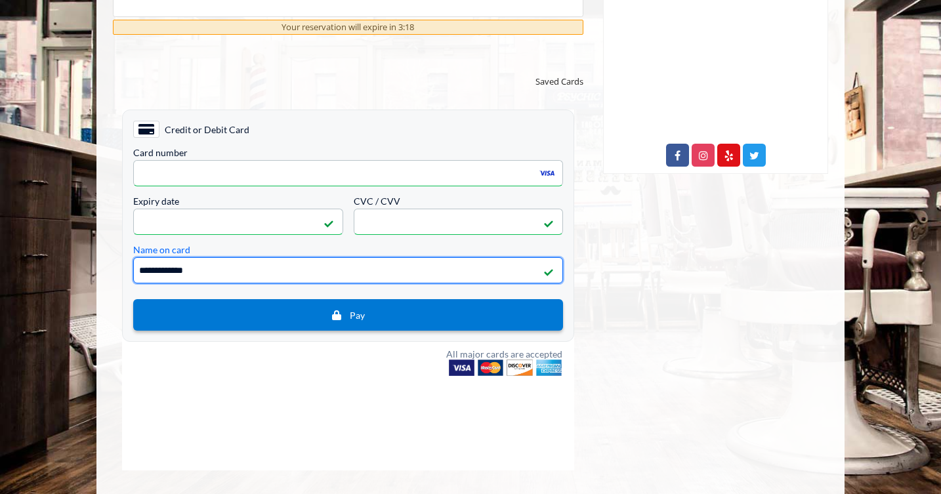
type input "**********"
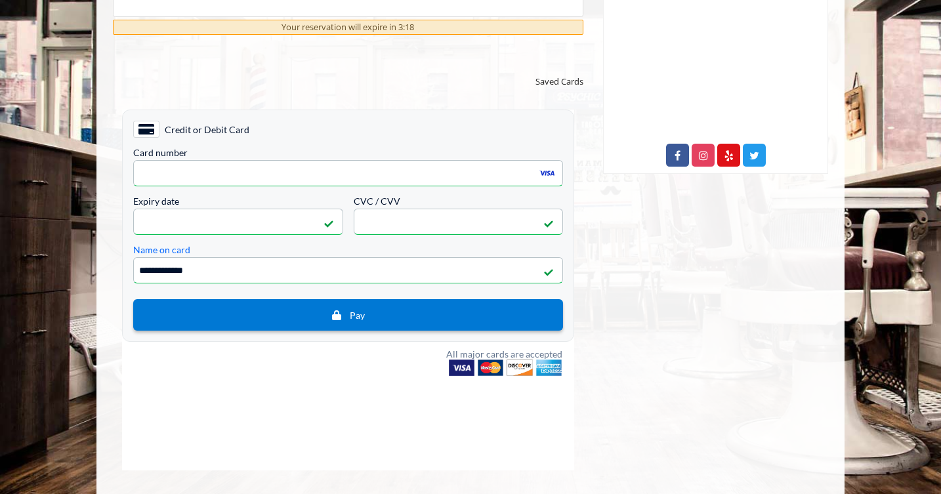
click at [277, 315] on span "Pay" at bounding box center [348, 315] width 410 height 12
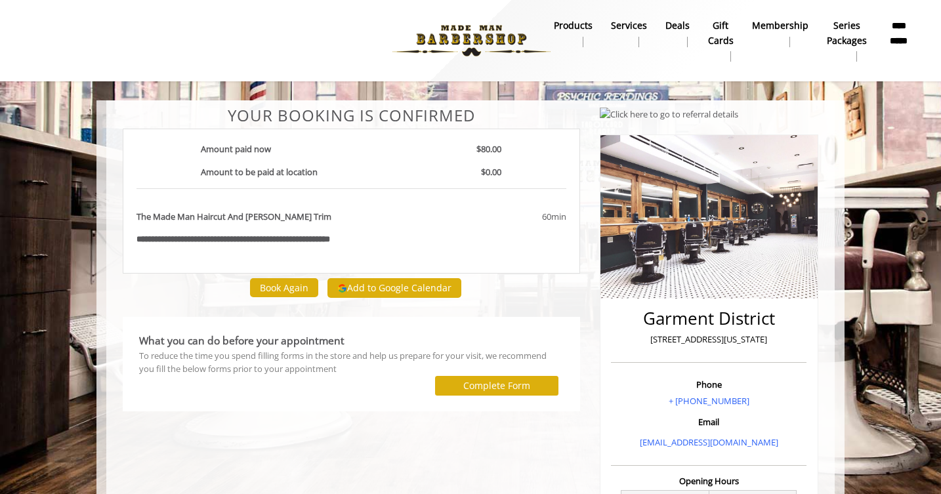
click at [379, 288] on button "Add to Google Calendar" at bounding box center [395, 288] width 134 height 20
